Goal: Information Seeking & Learning: Learn about a topic

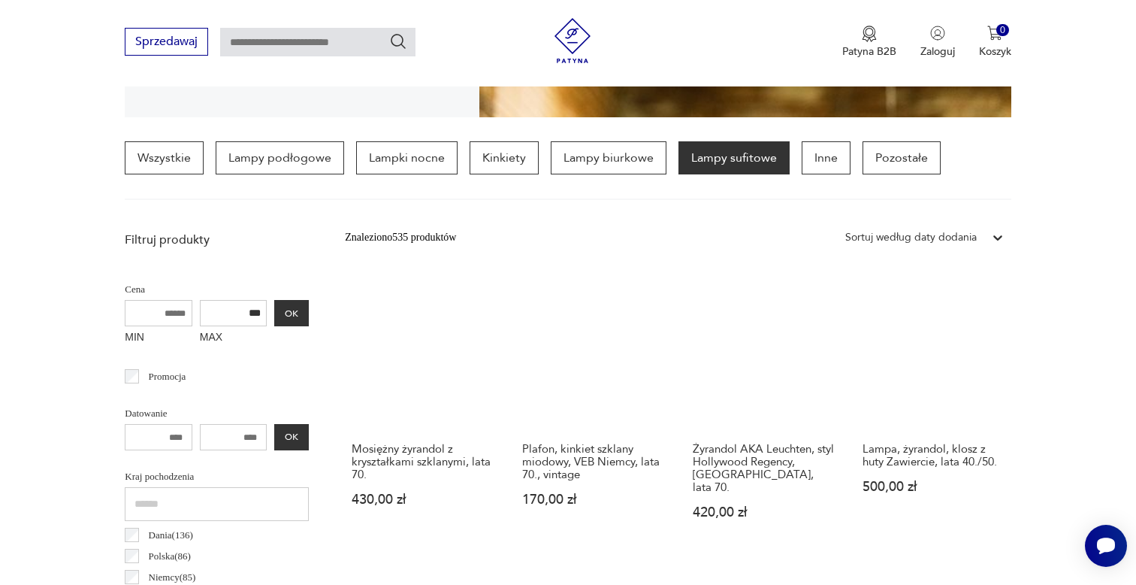
scroll to position [343, 0]
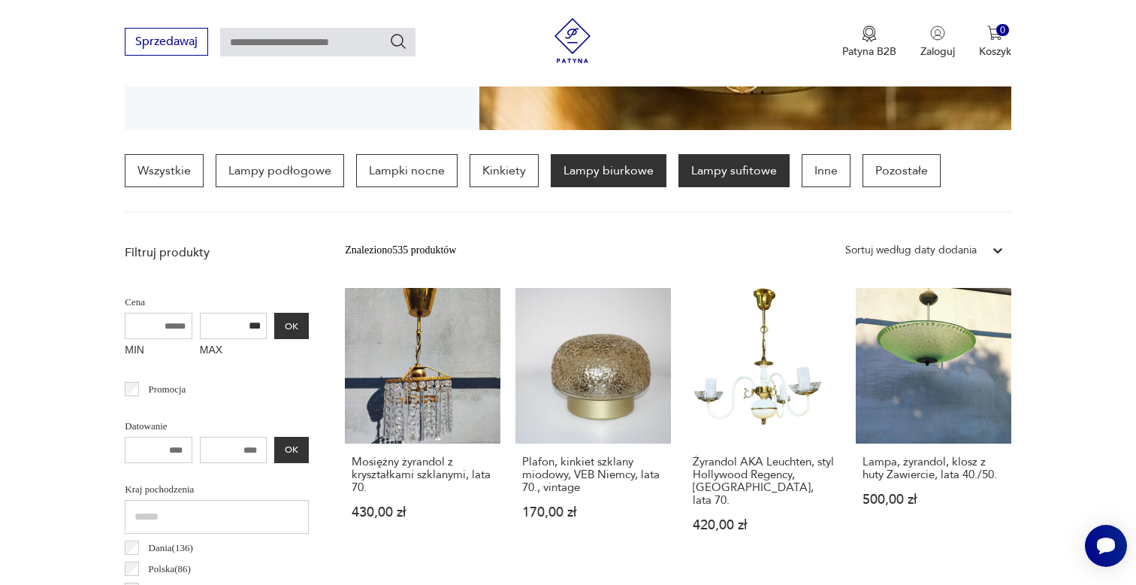
click at [620, 171] on p "Lampy biurkowe" at bounding box center [609, 170] width 116 height 33
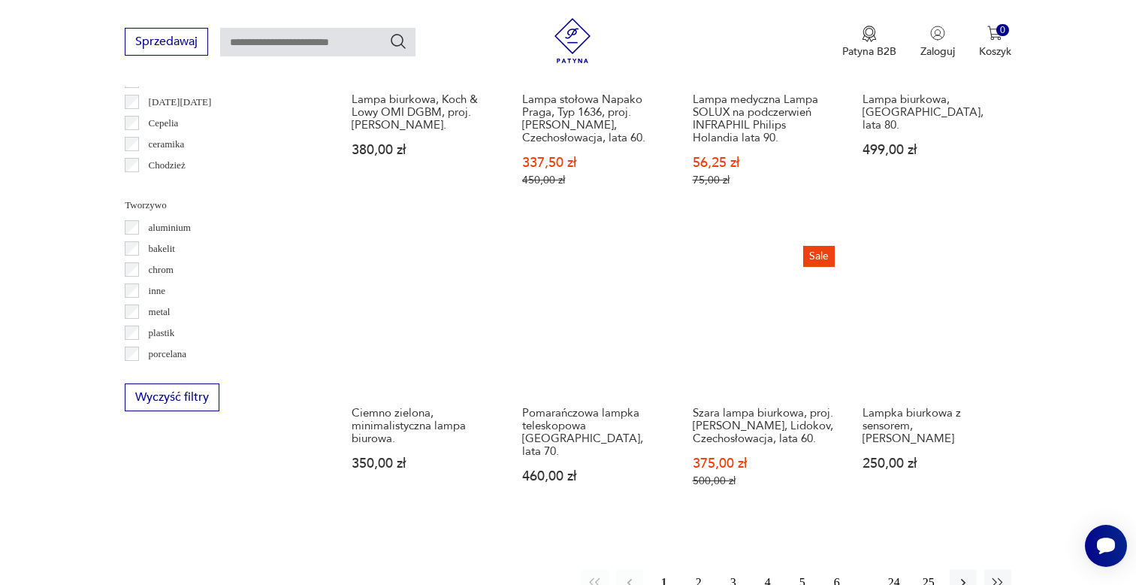
scroll to position [1354, 0]
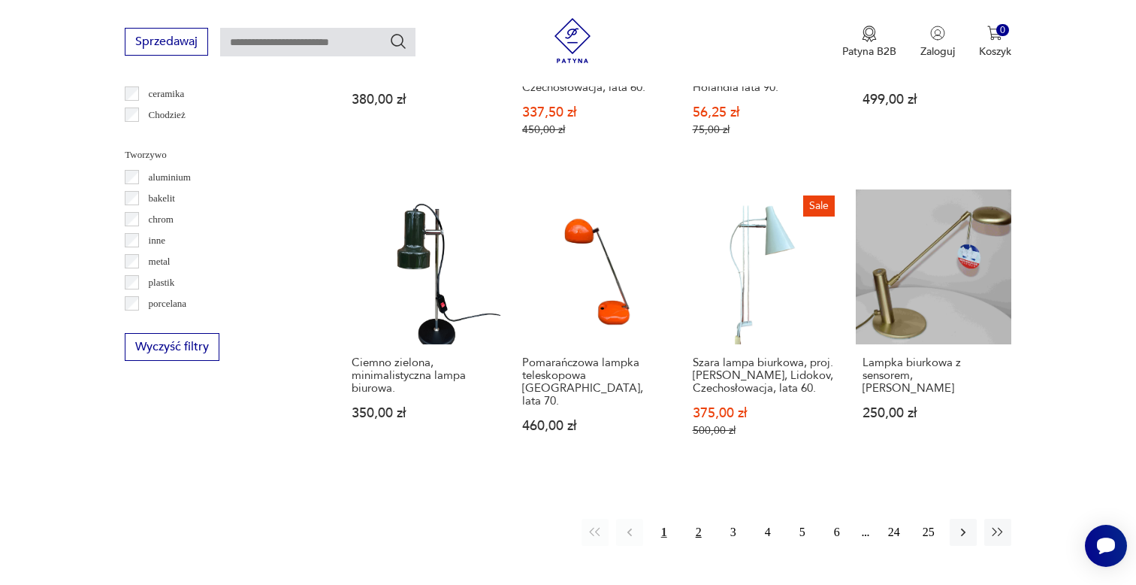
click at [699, 520] on button "2" at bounding box center [698, 532] width 27 height 27
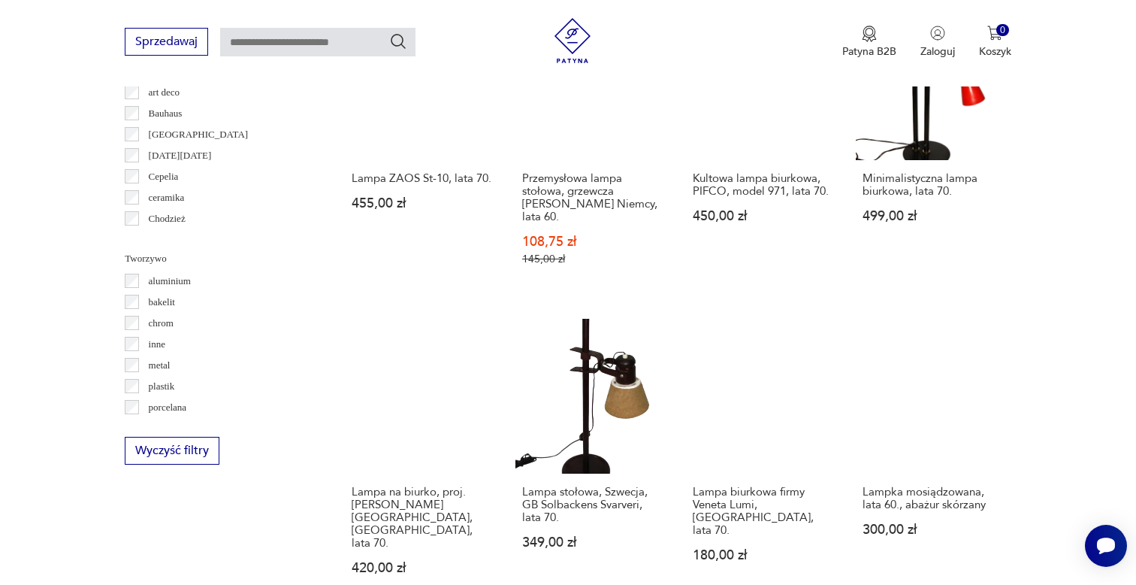
scroll to position [1311, 0]
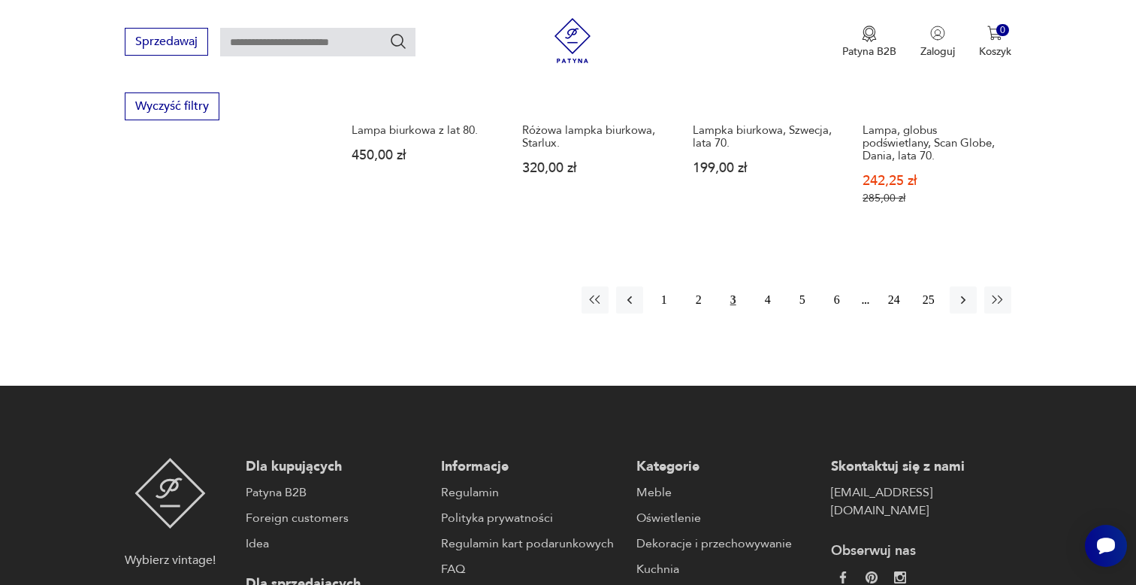
scroll to position [1642, 0]
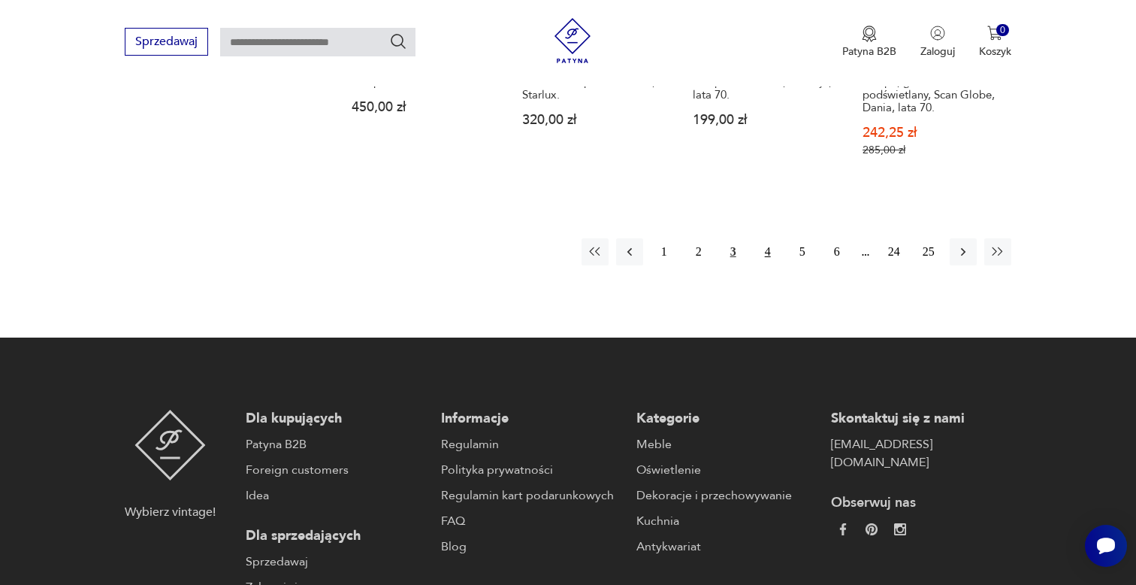
click at [765, 238] on button "4" at bounding box center [768, 251] width 27 height 27
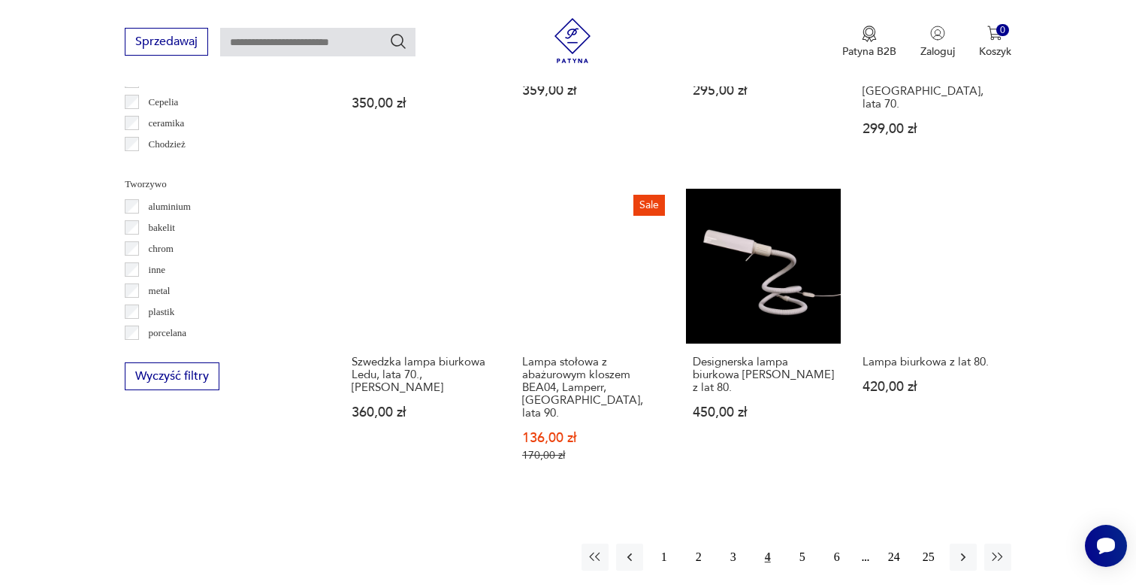
scroll to position [1386, 0]
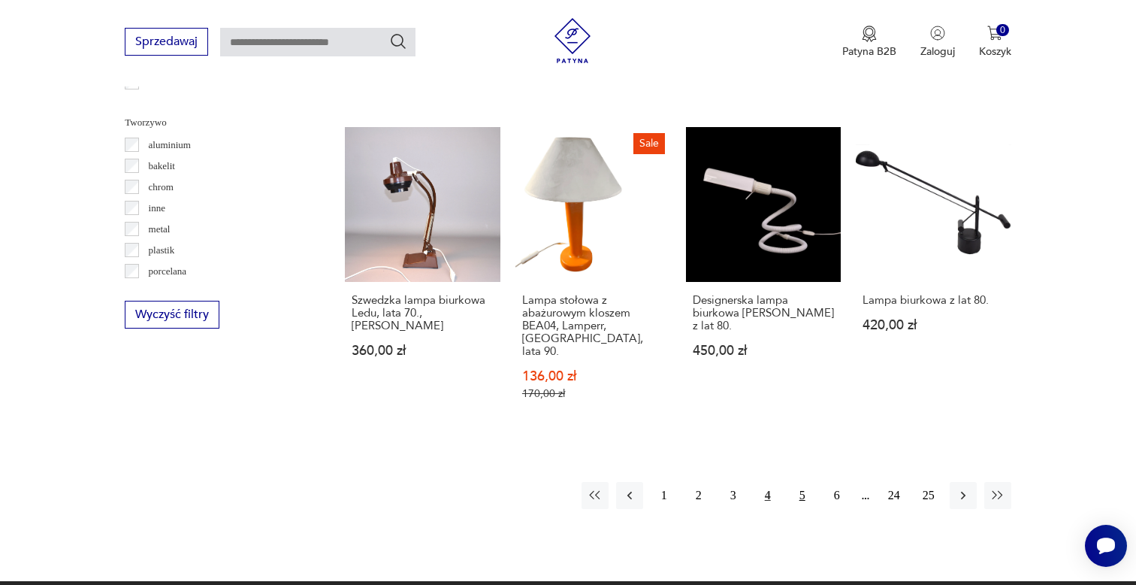
click at [806, 482] on button "5" at bounding box center [802, 495] width 27 height 27
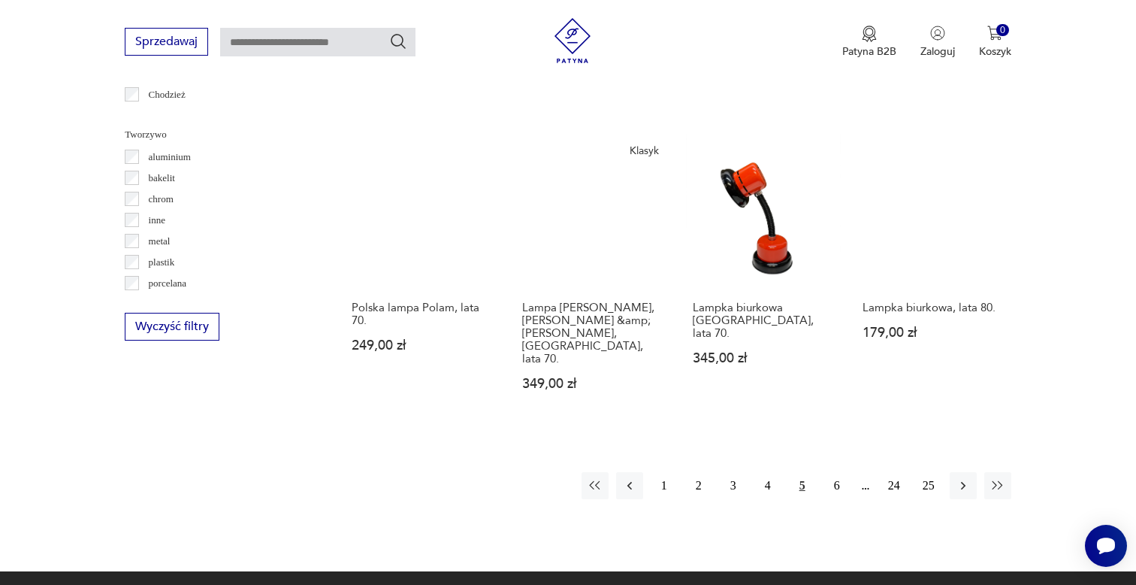
scroll to position [1378, 0]
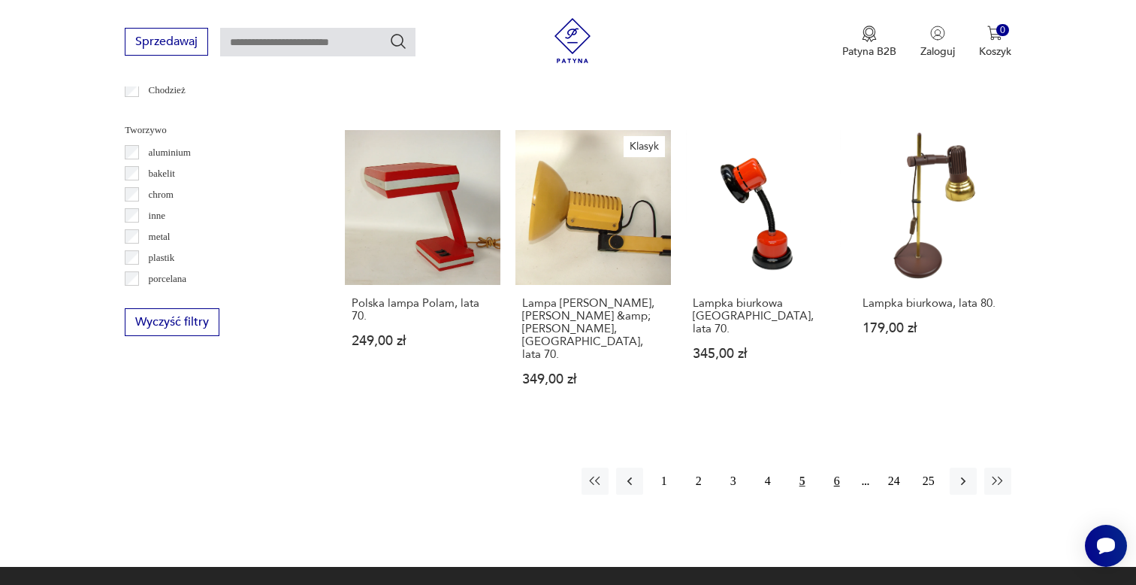
click at [834, 467] on button "6" at bounding box center [837, 480] width 27 height 27
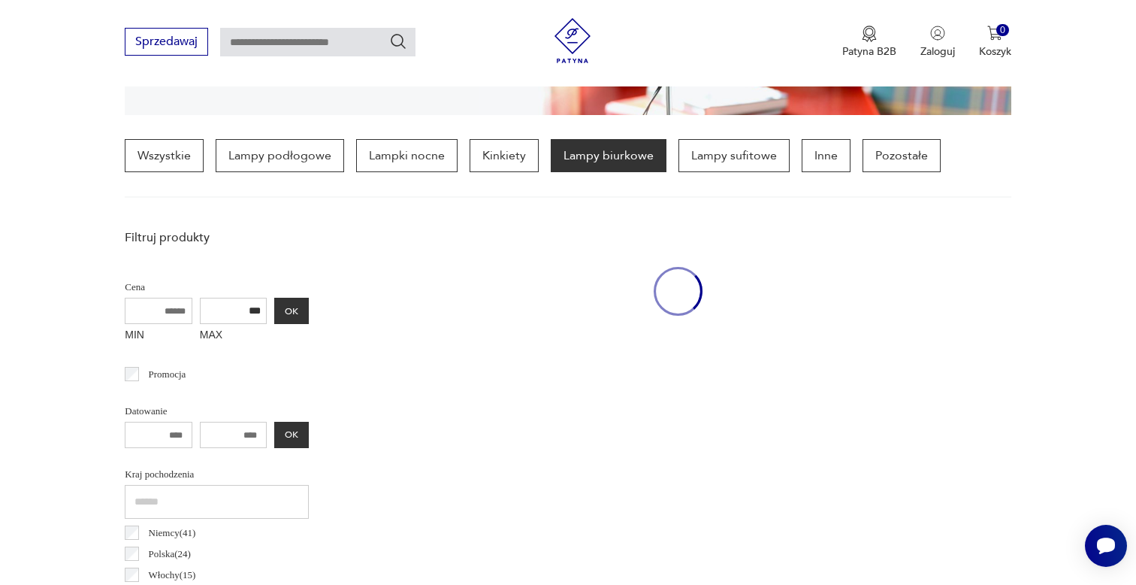
scroll to position [354, 0]
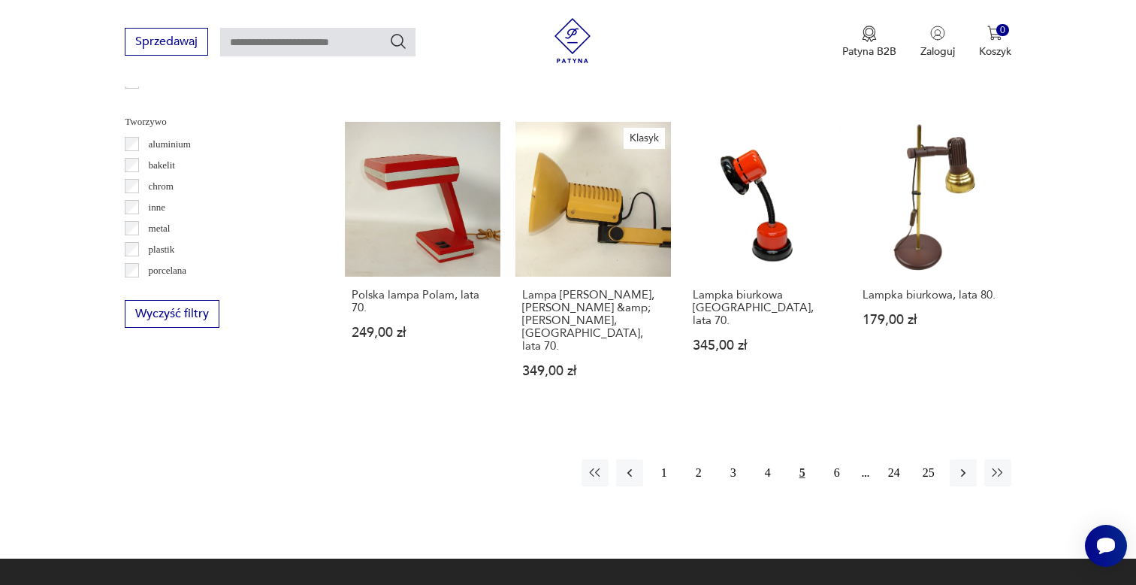
scroll to position [1398, 0]
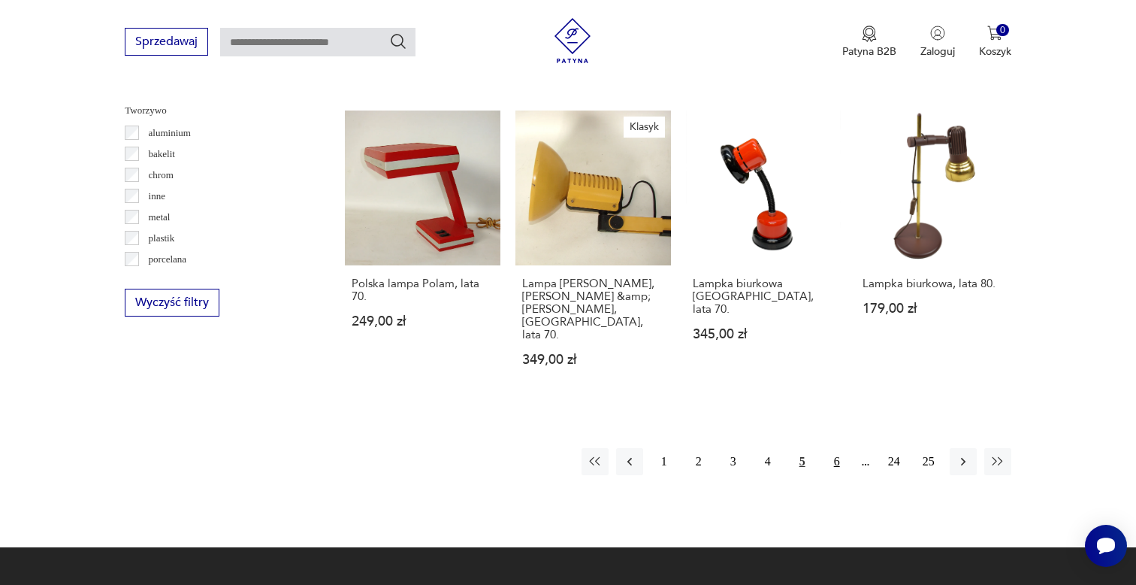
click at [838, 448] on button "6" at bounding box center [837, 461] width 27 height 27
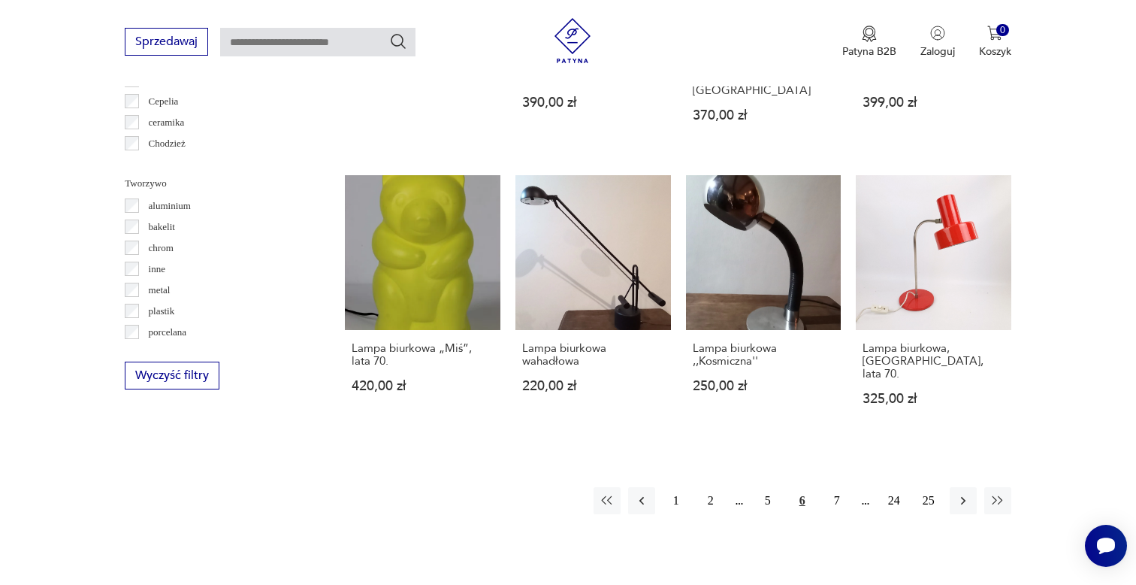
scroll to position [1376, 0]
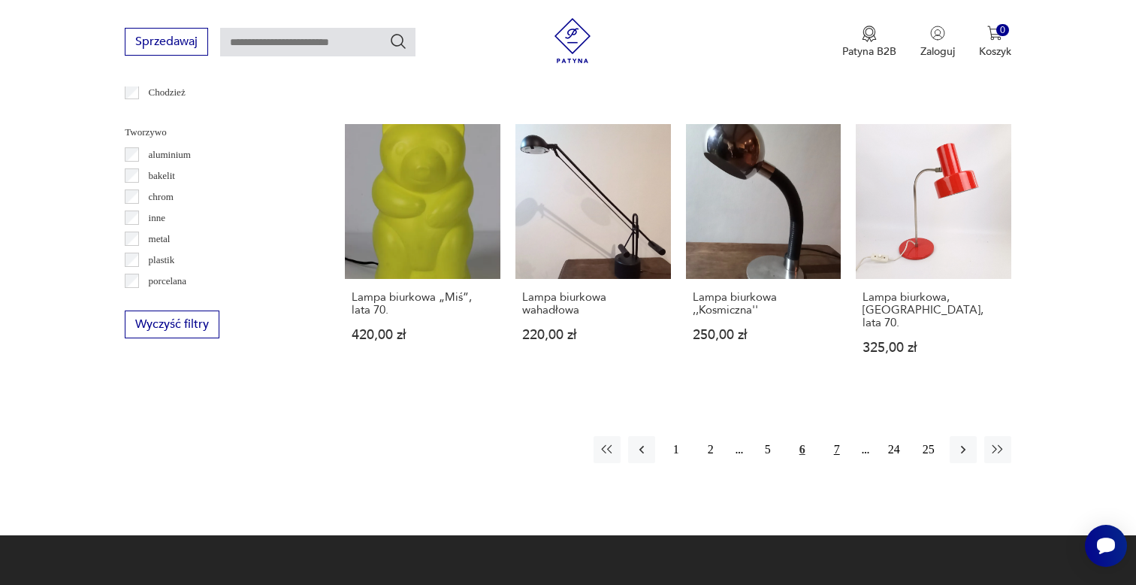
click at [843, 436] on button "7" at bounding box center [837, 449] width 27 height 27
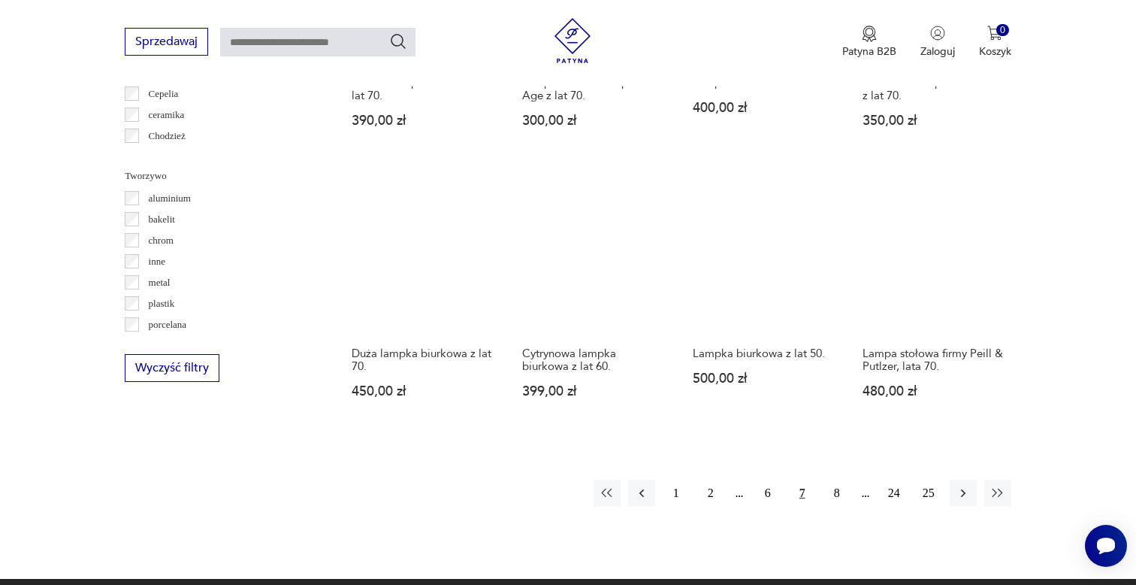
scroll to position [1405, 0]
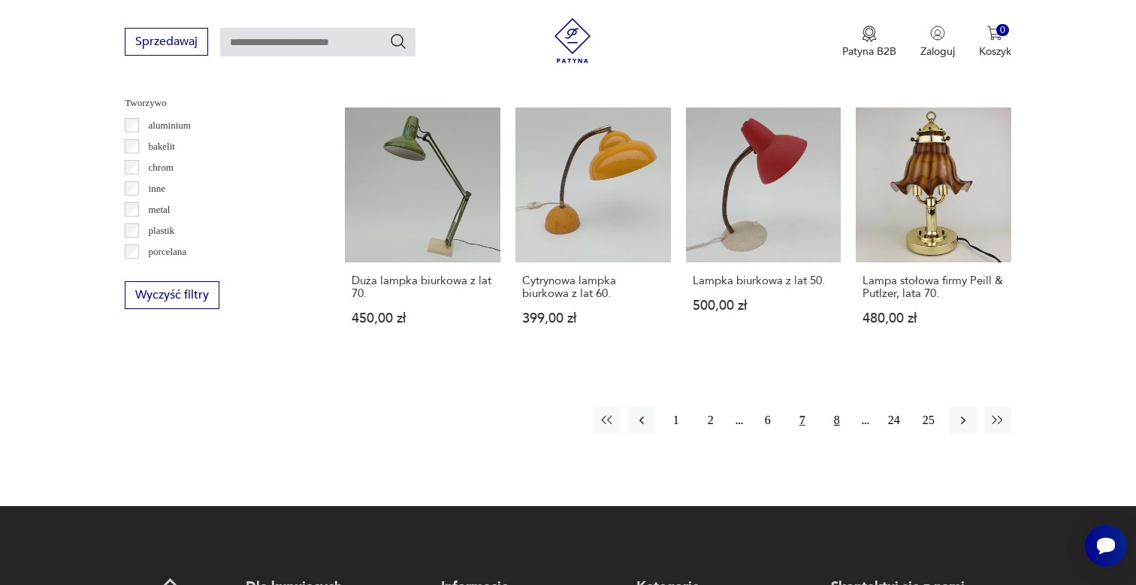
click at [837, 407] on button "8" at bounding box center [837, 420] width 27 height 27
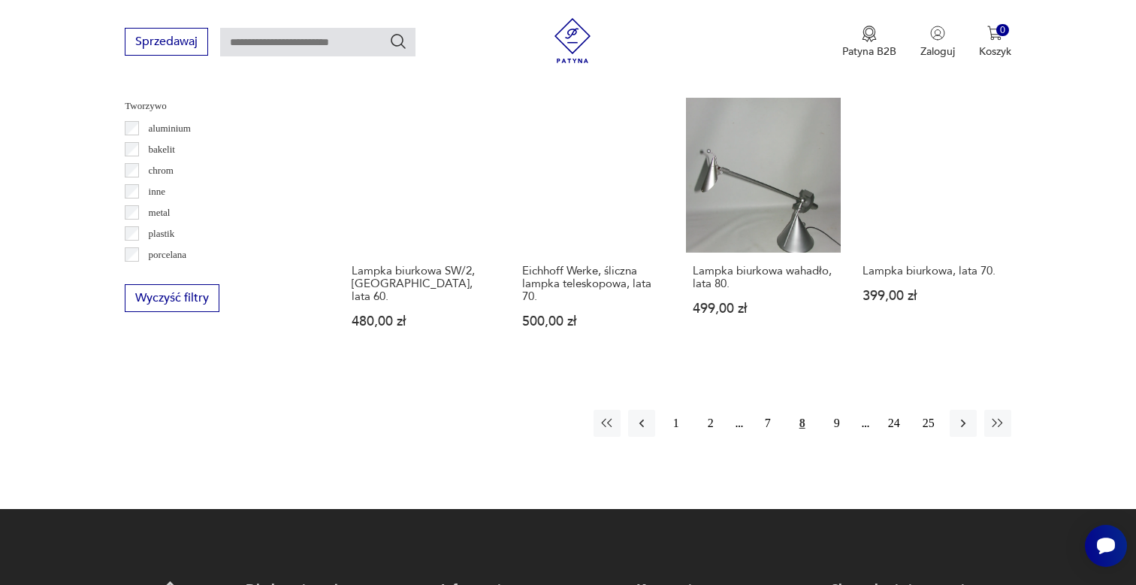
scroll to position [1605, 0]
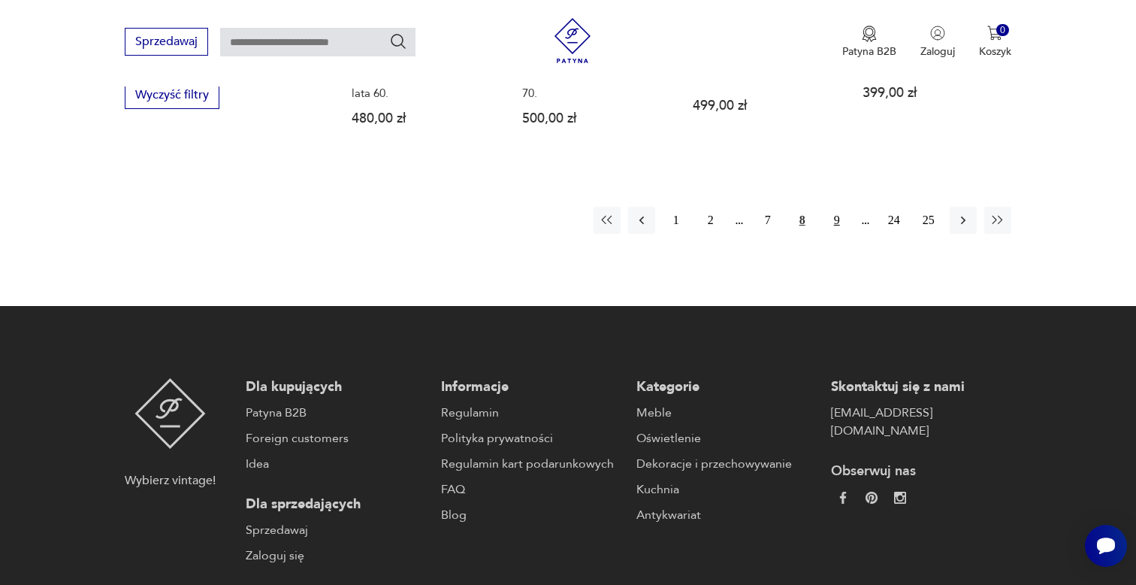
click at [836, 207] on button "9" at bounding box center [837, 220] width 27 height 27
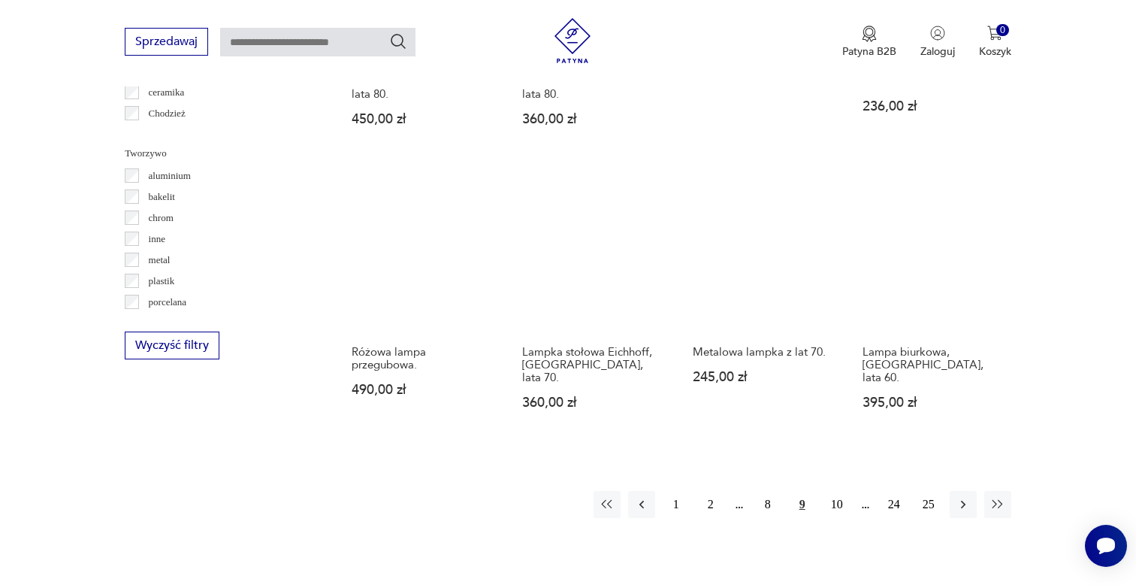
scroll to position [1353, 0]
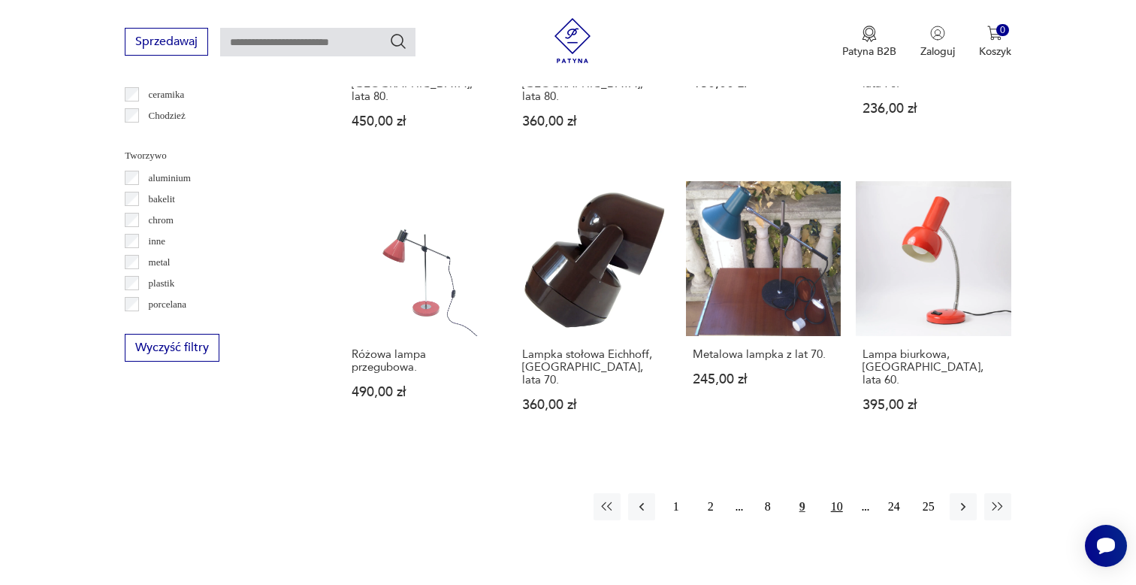
click at [836, 493] on button "10" at bounding box center [837, 506] width 27 height 27
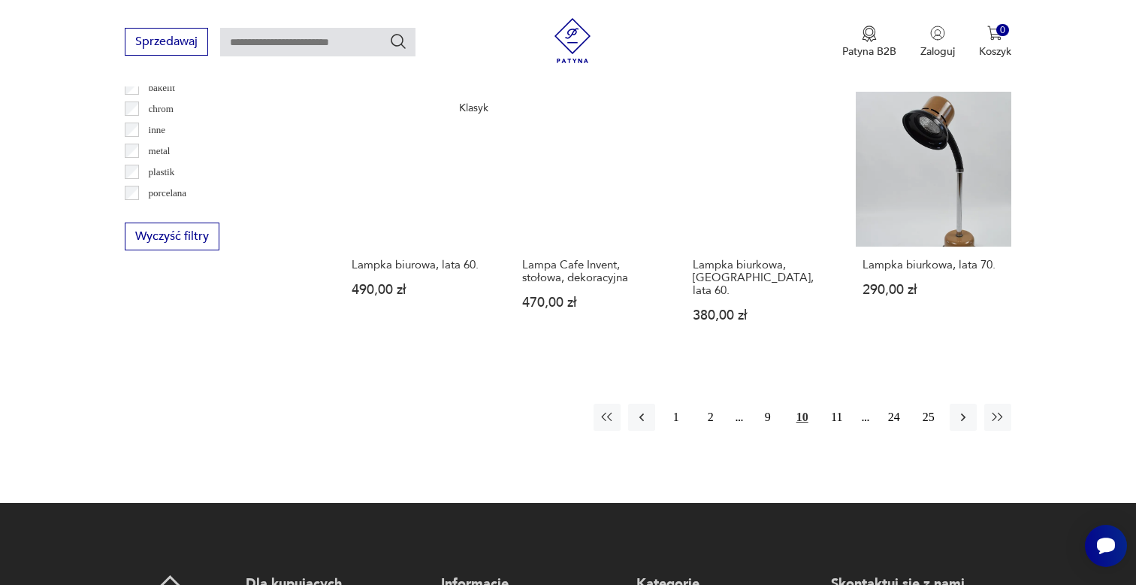
scroll to position [1475, 0]
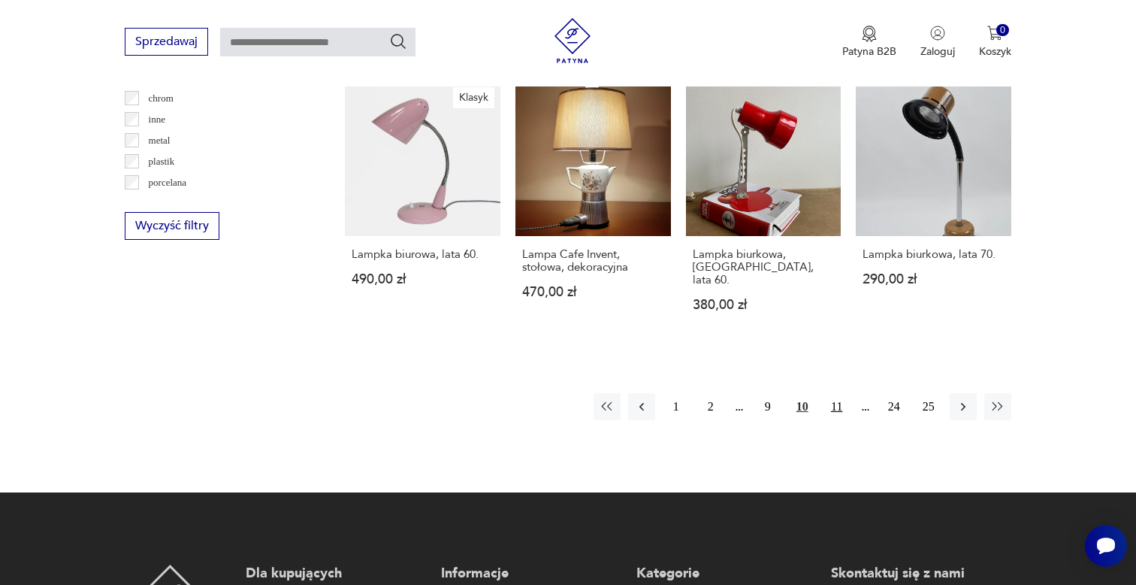
click at [836, 393] on button "11" at bounding box center [837, 406] width 27 height 27
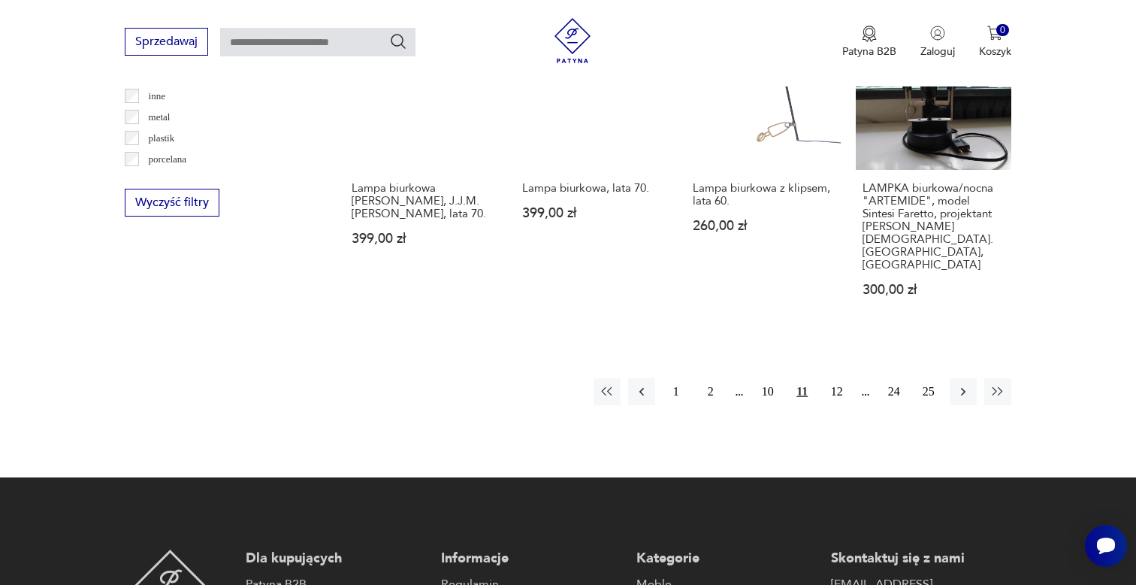
scroll to position [1532, 0]
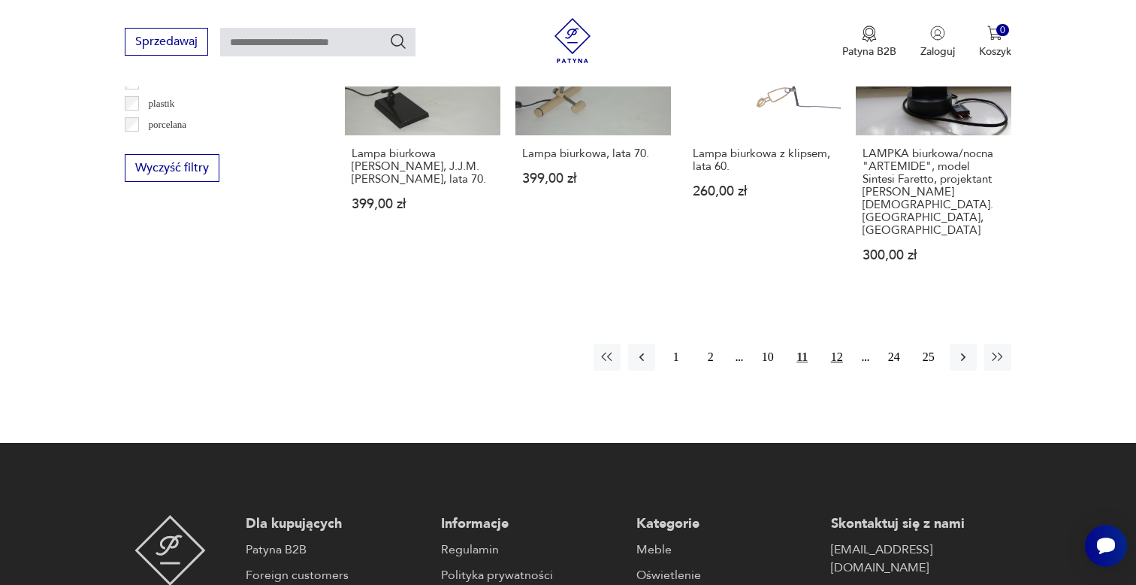
click at [840, 343] on button "12" at bounding box center [837, 356] width 27 height 27
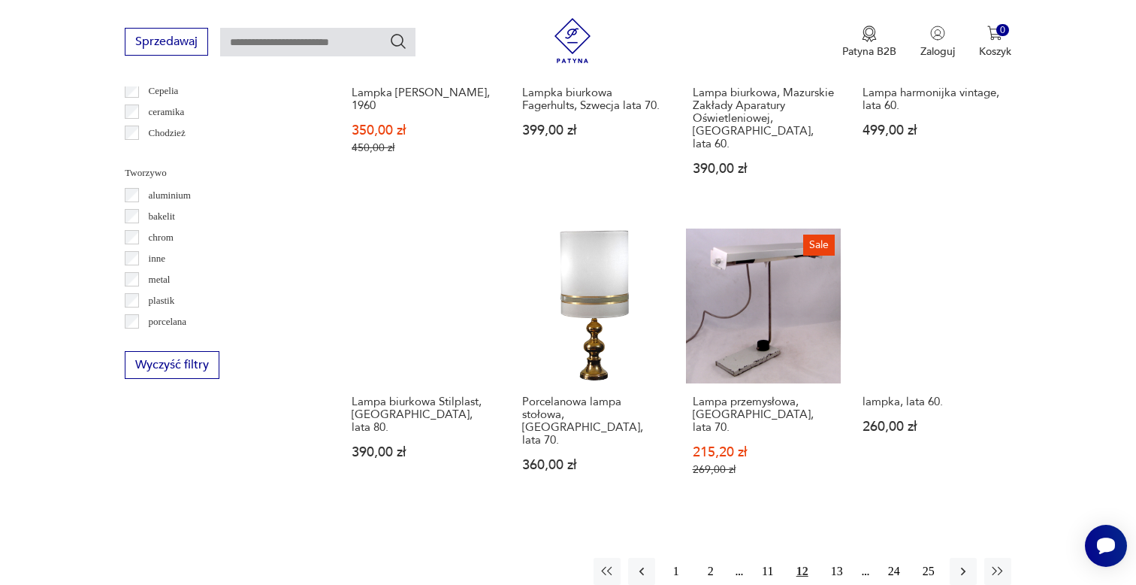
scroll to position [1390, 0]
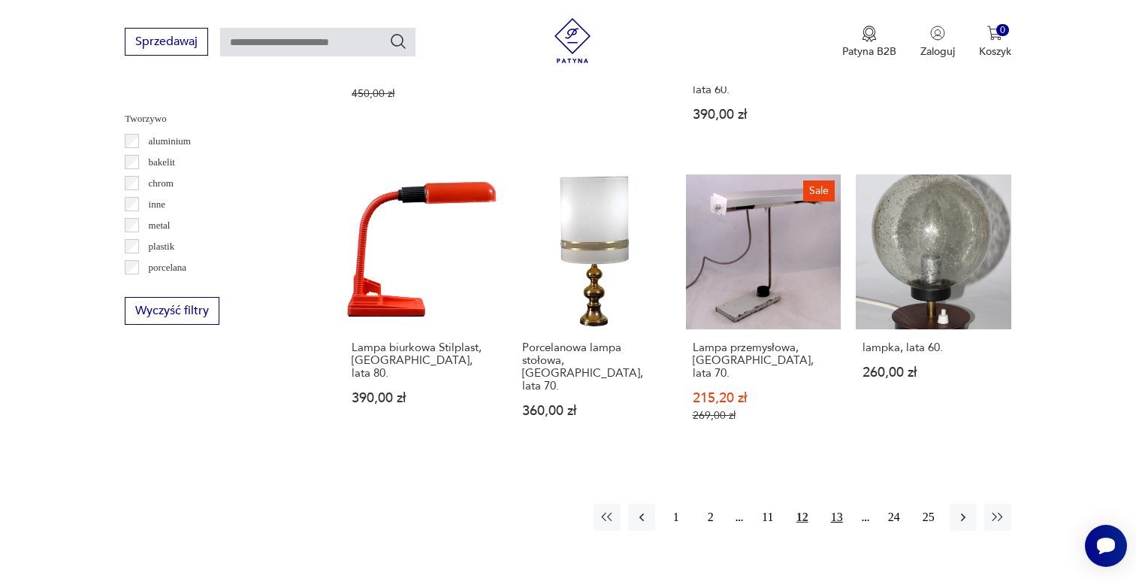
click at [842, 504] on button "13" at bounding box center [837, 517] width 27 height 27
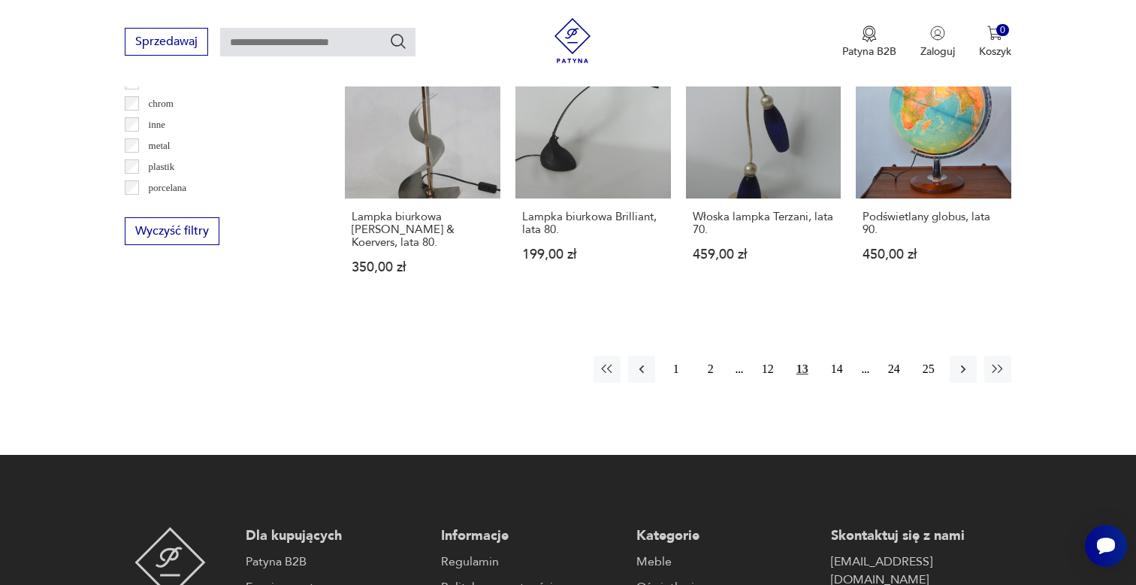
scroll to position [1460, 0]
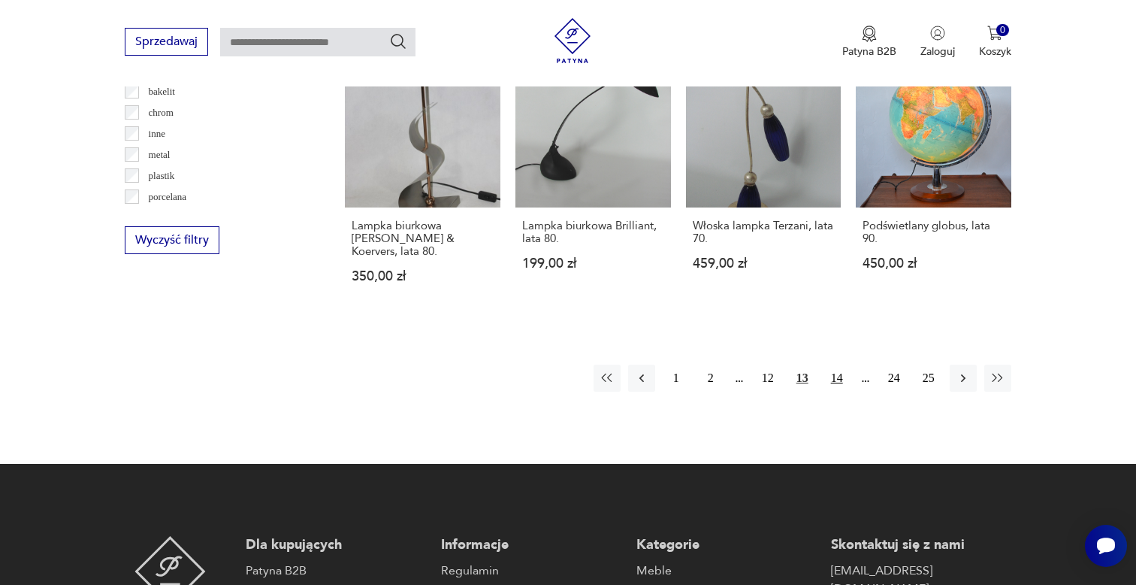
click at [836, 364] on button "14" at bounding box center [837, 377] width 27 height 27
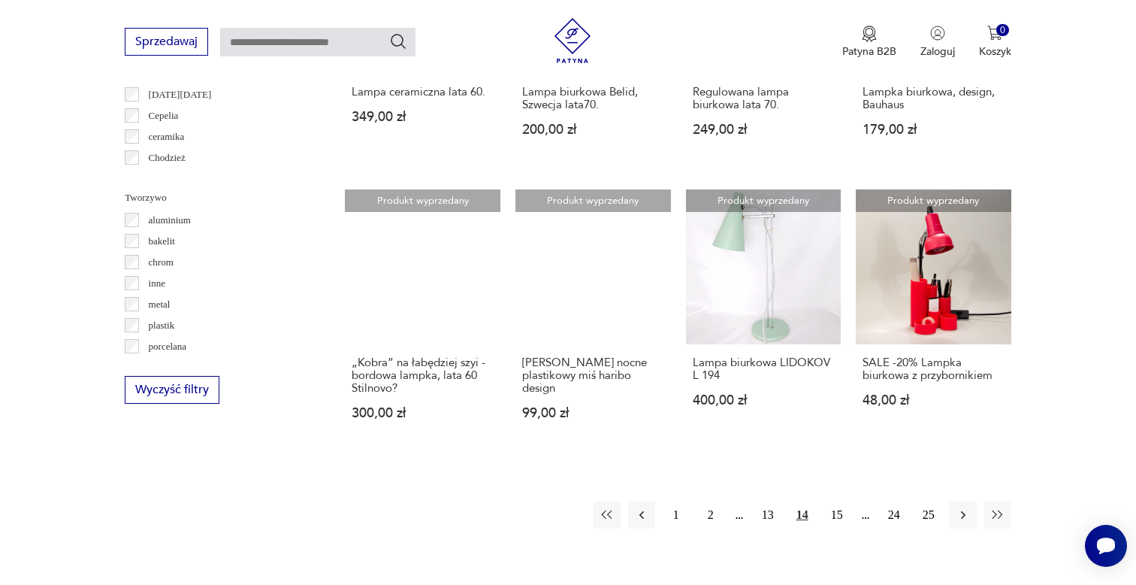
scroll to position [1368, 0]
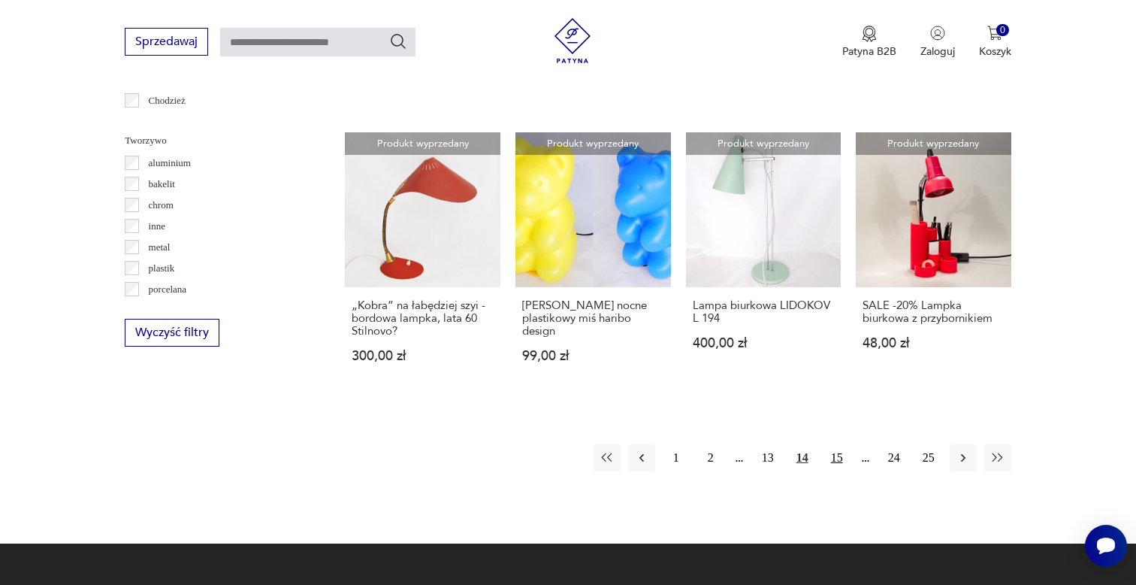
click at [838, 444] on button "15" at bounding box center [837, 457] width 27 height 27
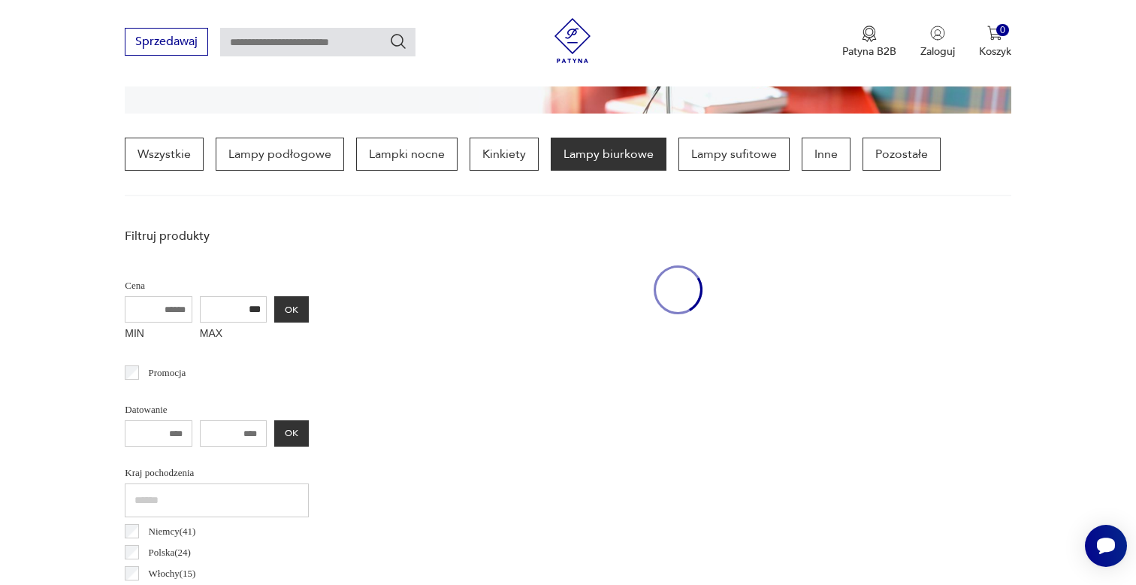
scroll to position [354, 0]
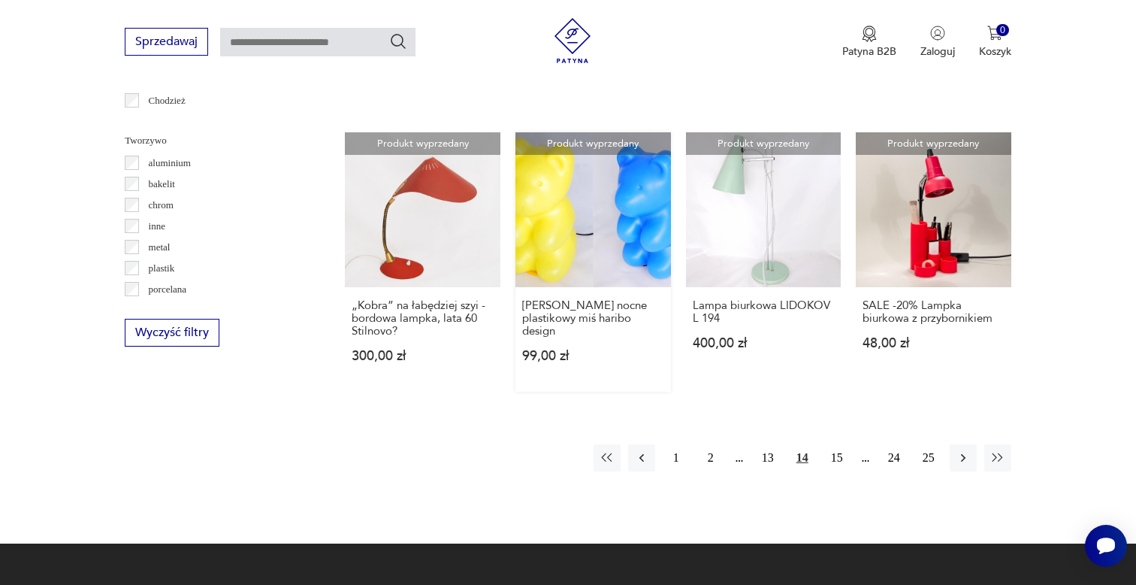
scroll to position [1367, 0]
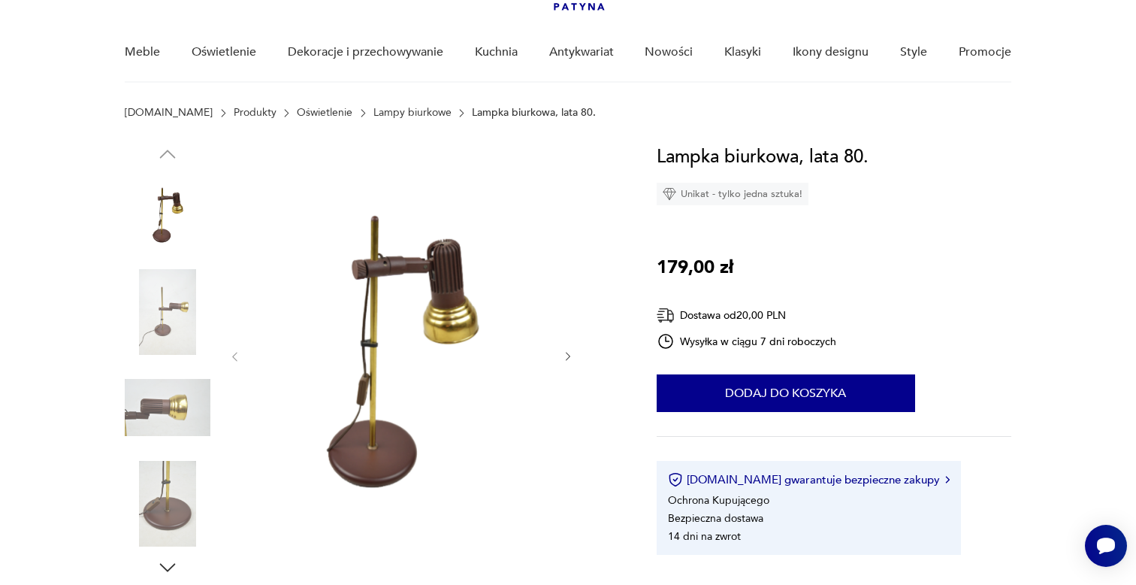
click at [569, 353] on icon "button" at bounding box center [568, 356] width 13 height 13
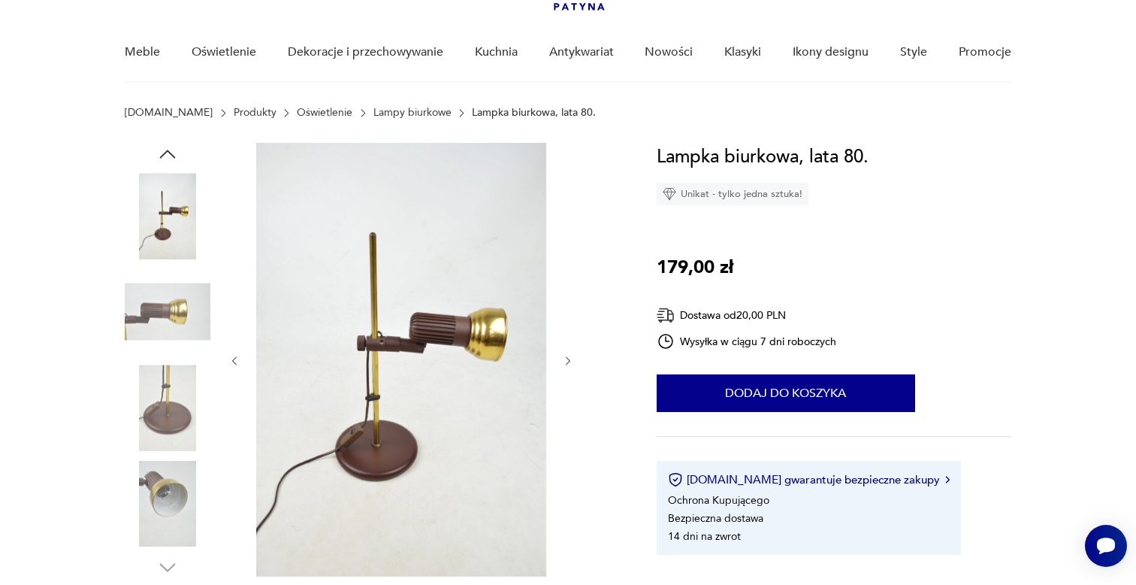
click at [569, 355] on icon "button" at bounding box center [568, 361] width 13 height 13
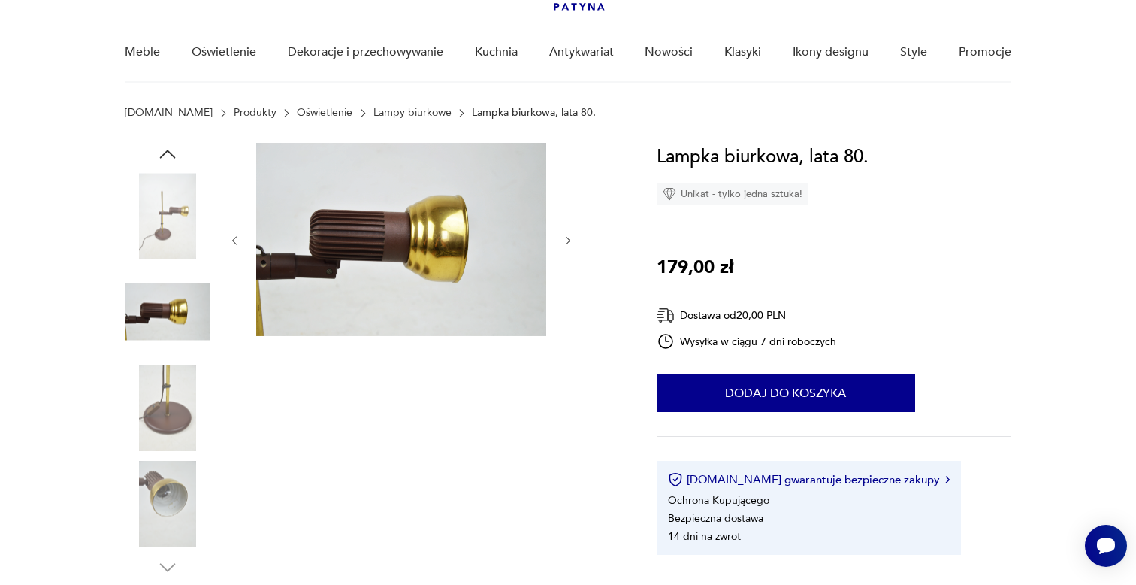
click at [569, 353] on div at bounding box center [401, 361] width 346 height 436
